Goal: Task Accomplishment & Management: Use online tool/utility

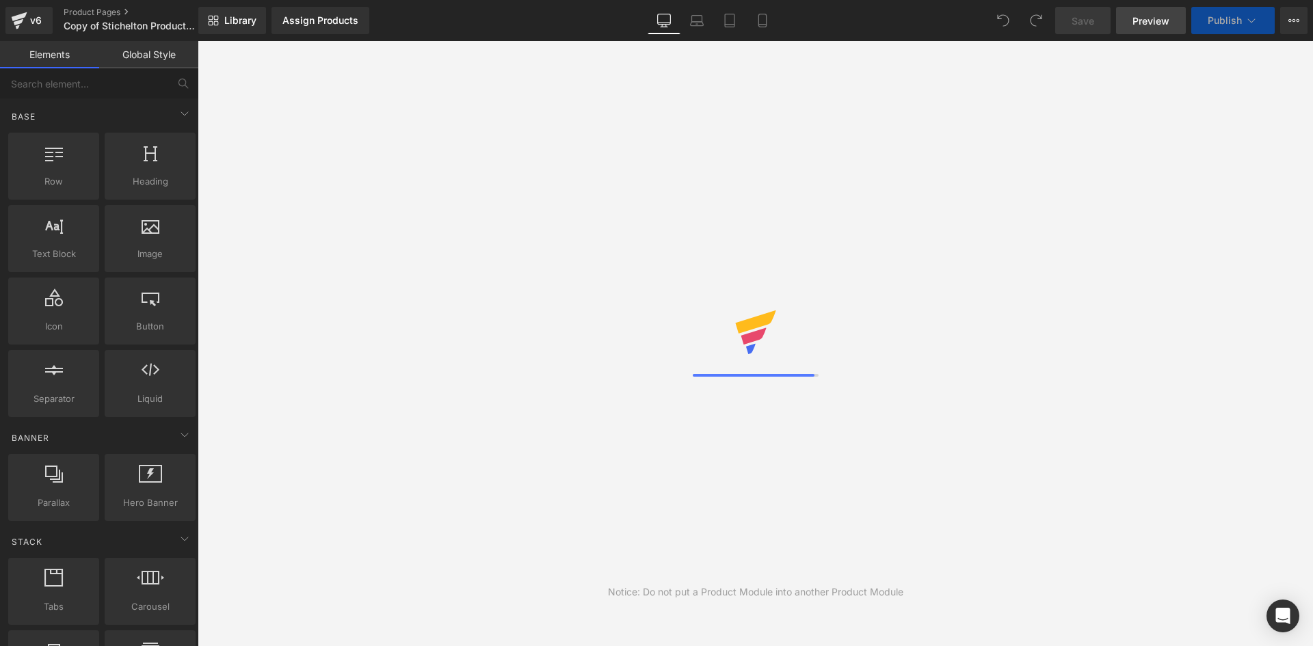
click at [1136, 21] on span "Preview" at bounding box center [1150, 21] width 37 height 14
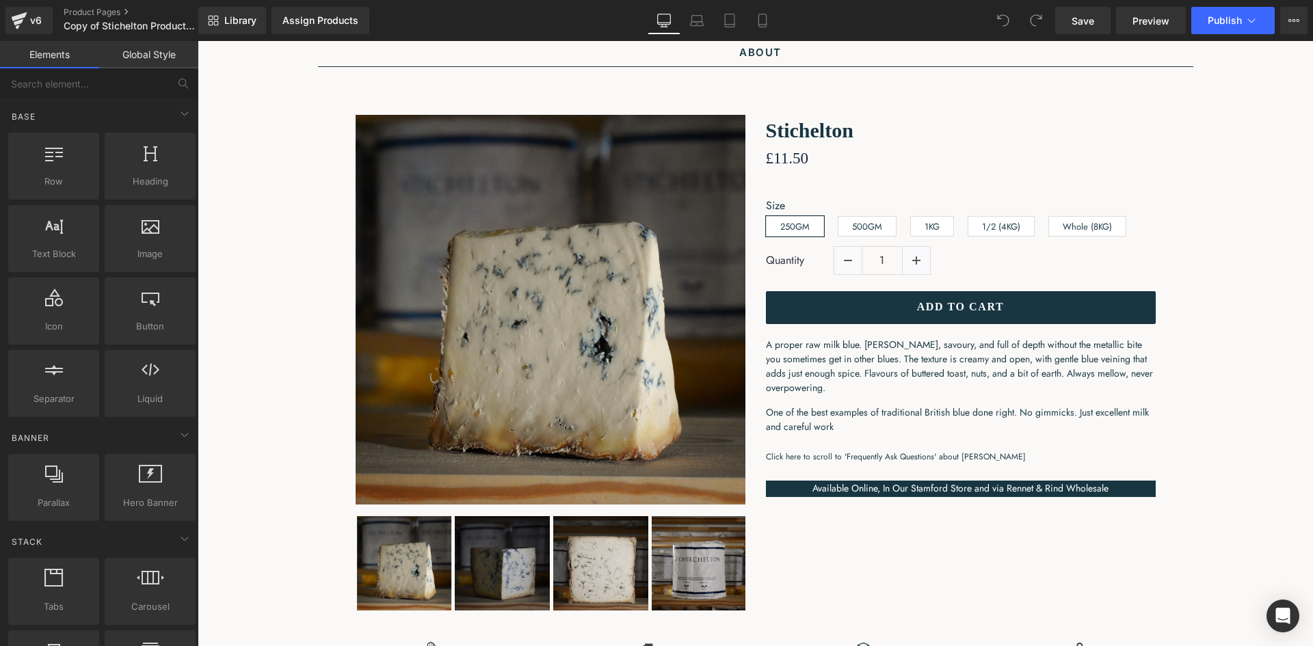
scroll to position [159, 0]
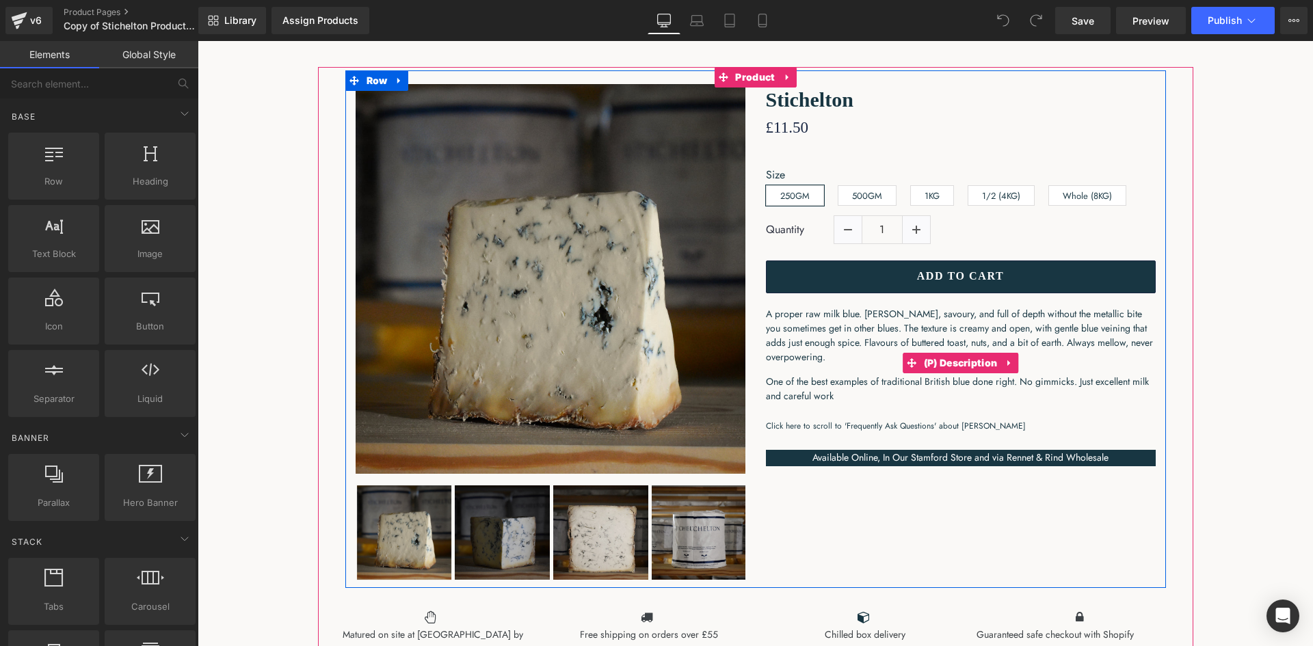
click at [857, 338] on span "A proper raw milk blue. [PERSON_NAME], savoury, and full of depth without the m…" at bounding box center [959, 335] width 387 height 57
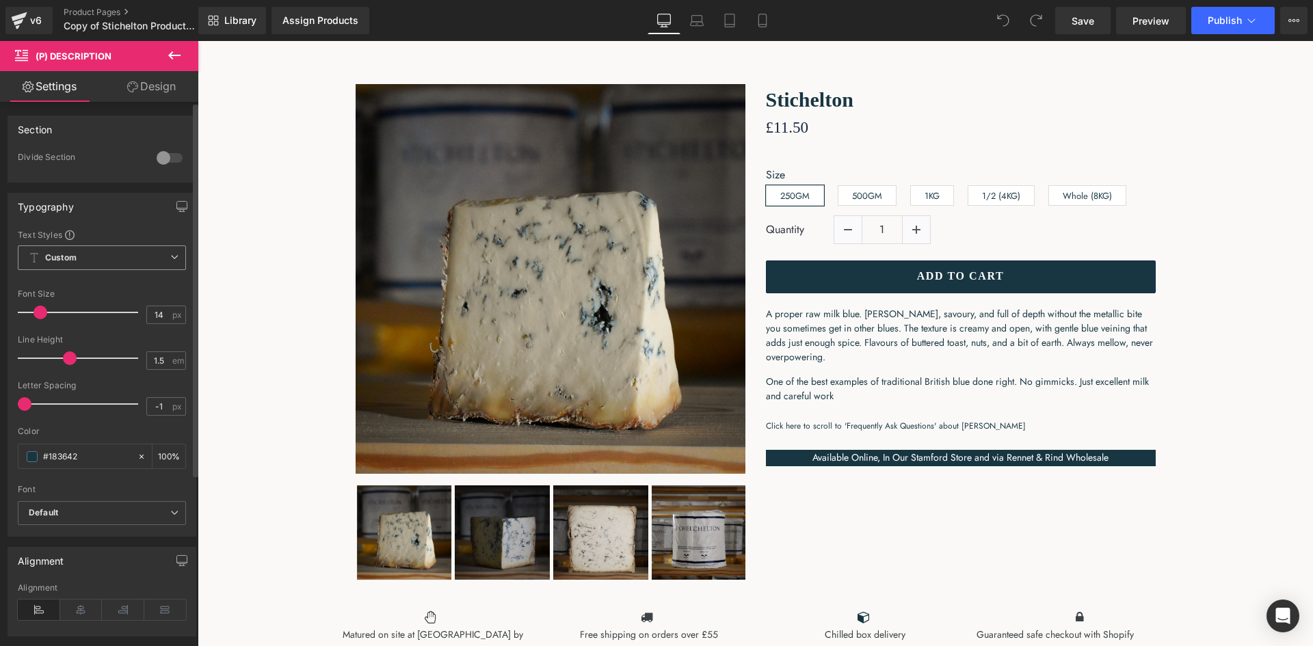
click at [150, 267] on span "Custom Setup Global Style" at bounding box center [102, 257] width 168 height 25
click at [150, 267] on span "Custom Setup Global Style" at bounding box center [99, 257] width 163 height 25
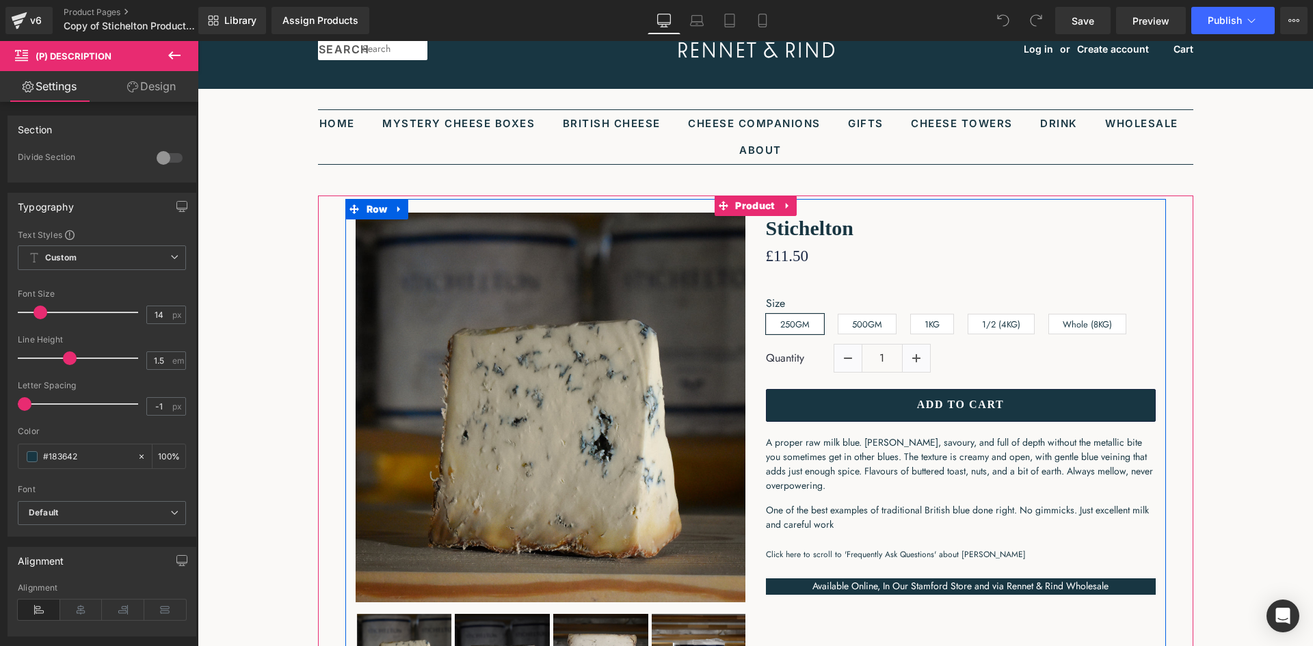
scroll to position [0, 0]
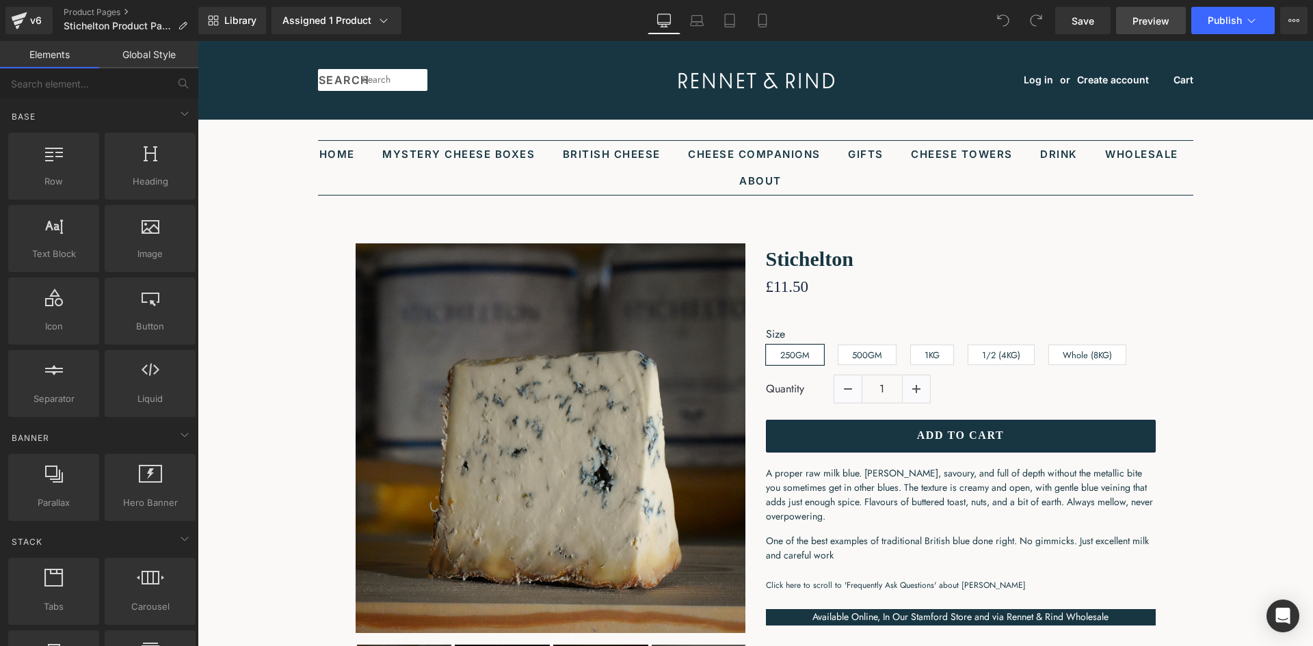
click at [1151, 25] on span "Preview" at bounding box center [1150, 21] width 37 height 14
click at [36, 16] on div "v6" at bounding box center [35, 21] width 17 height 18
